Goal: Task Accomplishment & Management: Complete application form

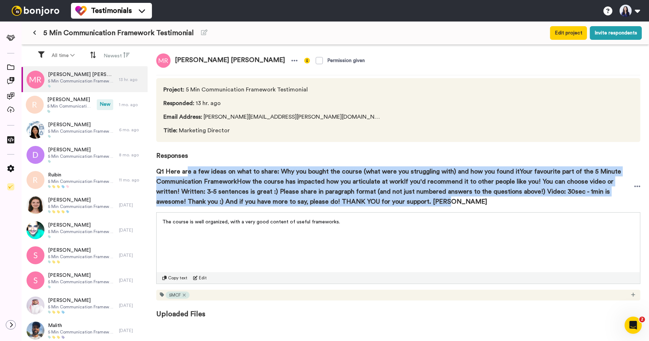
drag, startPoint x: 188, startPoint y: 172, endPoint x: 402, endPoint y: 204, distance: 215.8
click at [402, 204] on span "Q1 Here are a few ideas on what to share: Why you bought the course (what were …" at bounding box center [395, 186] width 478 height 40
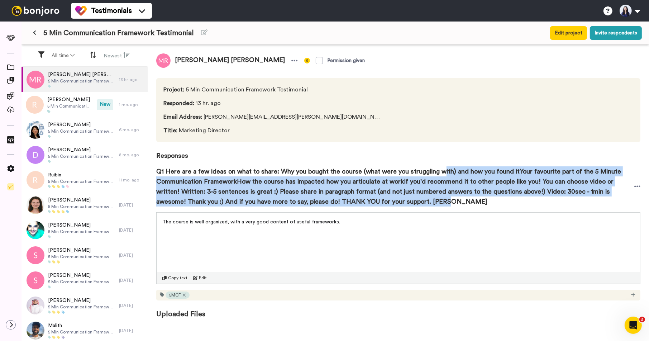
drag, startPoint x: 441, startPoint y: 173, endPoint x: 459, endPoint y: 198, distance: 30.6
click at [459, 198] on span "Q1 Here are a few ideas on what to share: Why you bought the course (what were …" at bounding box center [395, 186] width 478 height 40
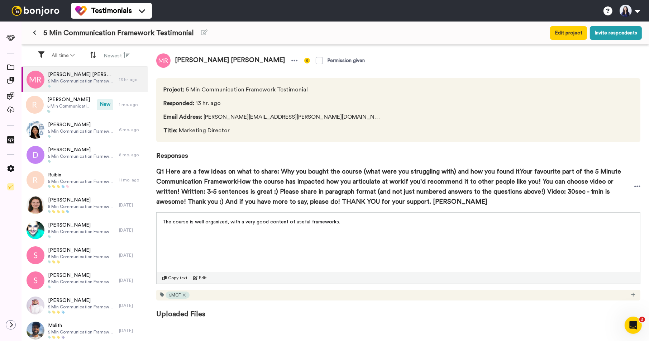
click at [434, 189] on span "Q1 Here are a few ideas on what to share: Why you bought the course (what were …" at bounding box center [395, 186] width 478 height 40
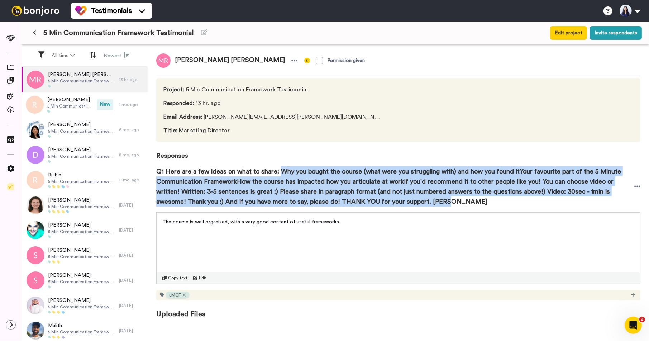
drag, startPoint x: 280, startPoint y: 170, endPoint x: 407, endPoint y: 200, distance: 130.4
click at [407, 200] on span "Q1 Here are a few ideas on what to share: Why you bought the course (what were …" at bounding box center [395, 186] width 478 height 40
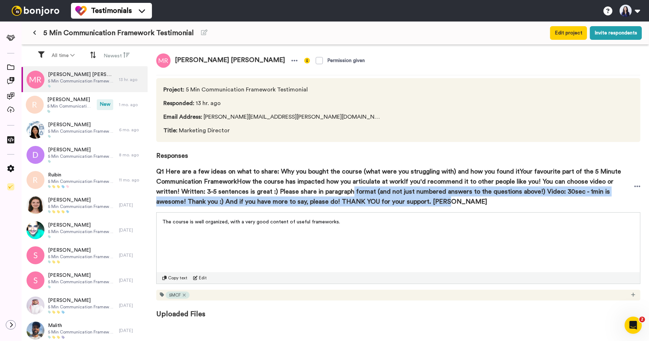
drag, startPoint x: 326, startPoint y: 189, endPoint x: 404, endPoint y: 201, distance: 79.5
click at [404, 201] on span "Q1 Here are a few ideas on what to share: Why you bought the course (what were …" at bounding box center [395, 186] width 478 height 40
